Goal: Find specific page/section: Locate a particular part of the current website

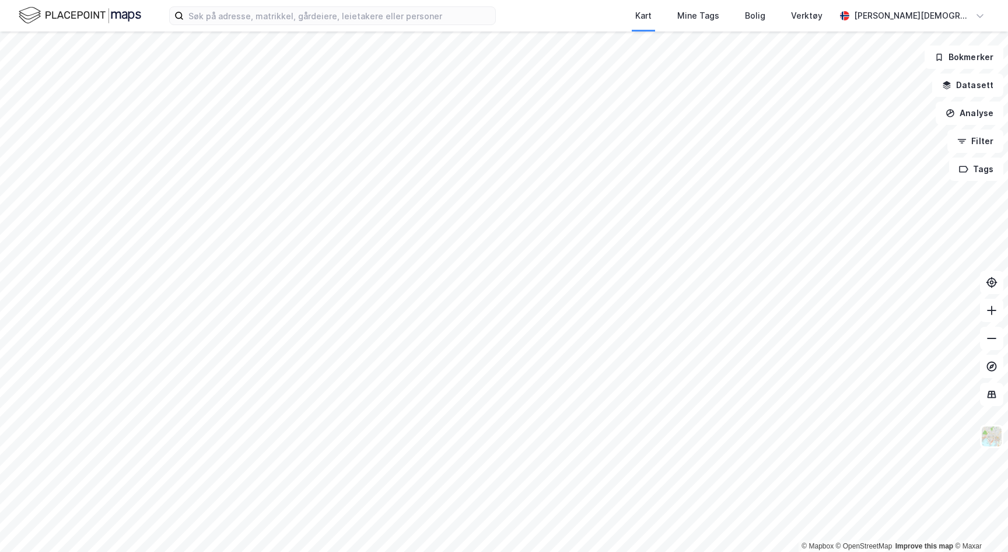
click at [369, 26] on div "Kart Mine Tags Bolig Verktøy [PERSON_NAME]" at bounding box center [504, 16] width 1008 height 32
click at [379, 20] on input at bounding box center [340, 16] width 312 height 18
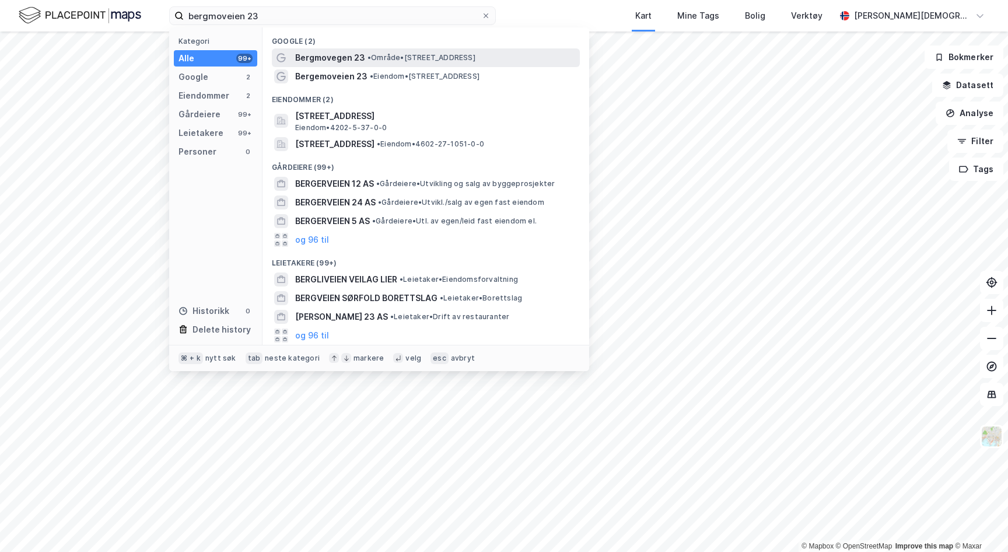
click at [434, 54] on span "• Område • [STREET_ADDRESS]" at bounding box center [422, 57] width 108 height 9
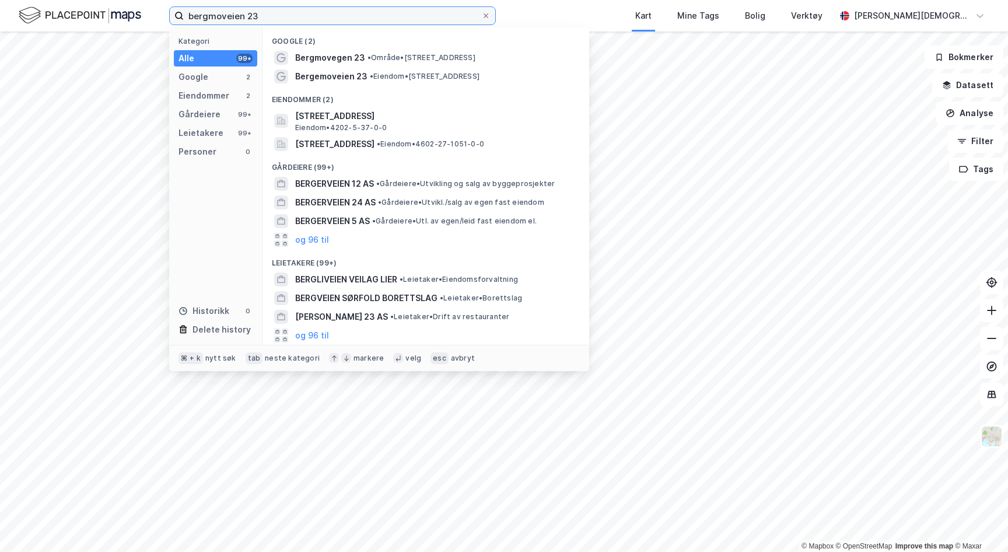
click at [289, 11] on input "bergmoveien 23" at bounding box center [333, 16] width 298 height 18
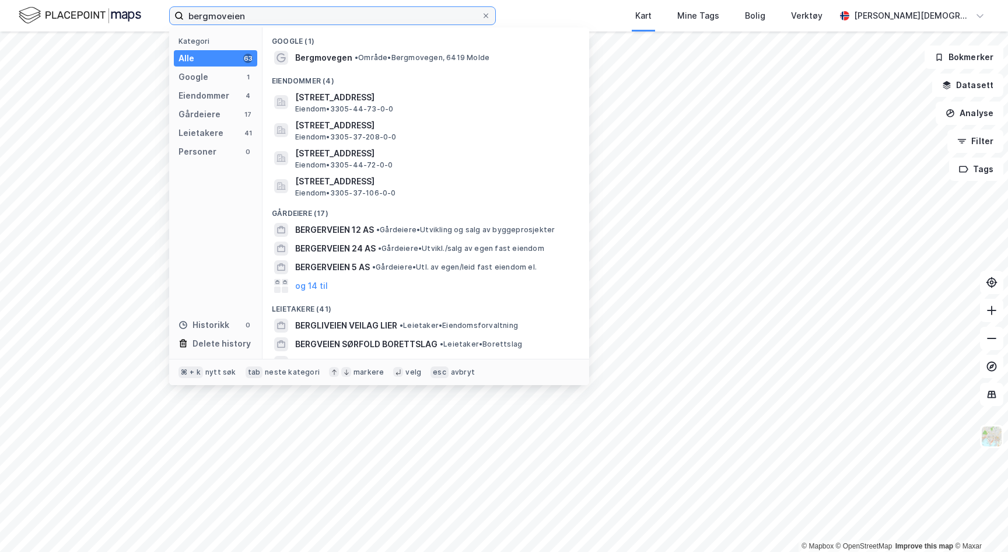
click at [315, 19] on input "bergmoveien" at bounding box center [333, 16] width 298 height 18
click at [313, 19] on input "bergmoveien" at bounding box center [333, 16] width 298 height 18
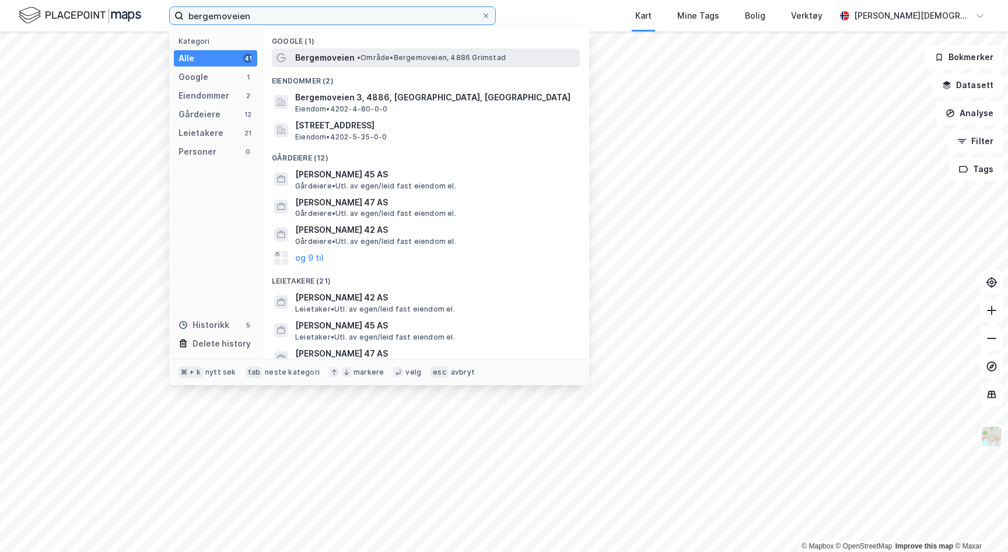
type input "bergemoveien"
click at [386, 55] on span "• Område • Bergemoveien, 4886 [GEOGRAPHIC_DATA]" at bounding box center [431, 57] width 149 height 9
